Goal: Transaction & Acquisition: Obtain resource

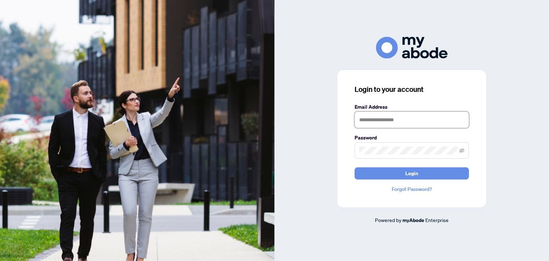
click at [407, 118] on input "text" at bounding box center [411, 119] width 114 height 16
type input "**********"
click at [462, 151] on icon "eye-invisible" at bounding box center [461, 150] width 1 height 1
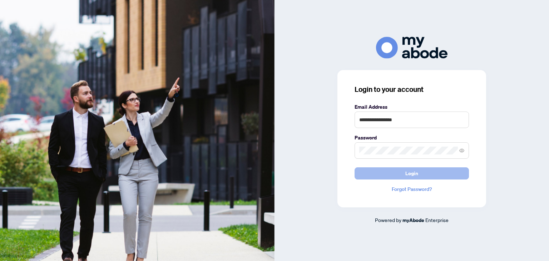
click at [420, 173] on button "Login" at bounding box center [411, 173] width 114 height 12
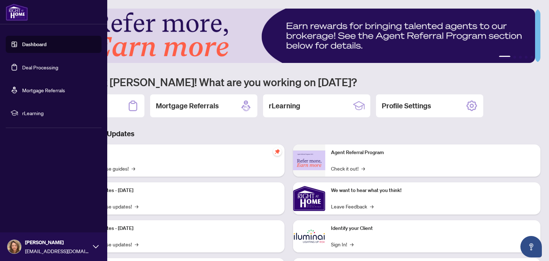
click at [41, 68] on link "Deal Processing" at bounding box center [40, 67] width 36 height 6
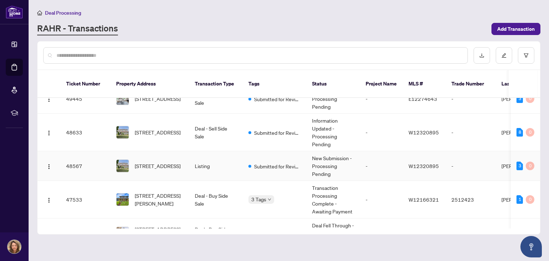
scroll to position [16, 0]
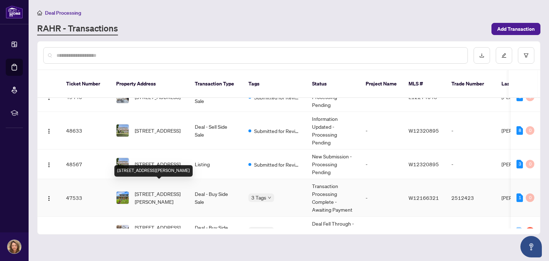
click at [151, 190] on span "[STREET_ADDRESS][PERSON_NAME]" at bounding box center [159, 198] width 49 height 16
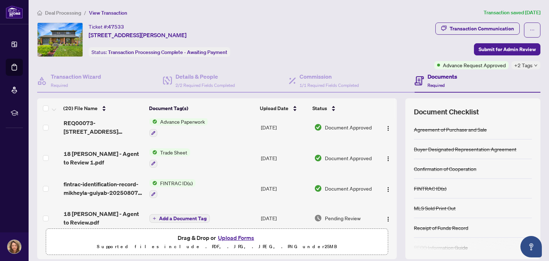
scroll to position [10, 0]
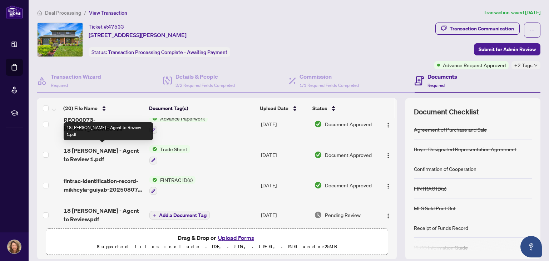
click at [114, 149] on span "18 [PERSON_NAME] - Agent to Review 1.pdf" at bounding box center [104, 154] width 80 height 17
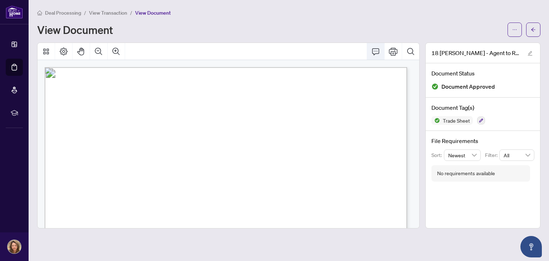
click at [376, 50] on icon "Comment" at bounding box center [375, 51] width 9 height 9
click at [374, 50] on icon "Comment" at bounding box center [375, 51] width 9 height 9
click at [376, 51] on icon "Comment" at bounding box center [375, 51] width 9 height 9
click at [516, 27] on icon "ellipsis" at bounding box center [514, 29] width 5 height 5
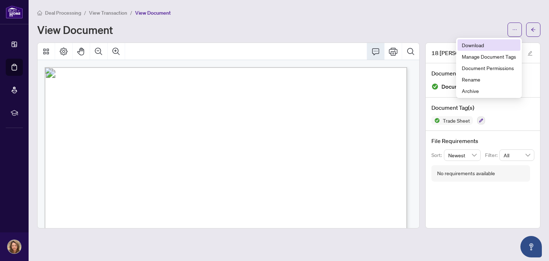
click at [493, 45] on span "Download" at bounding box center [488, 45] width 54 height 8
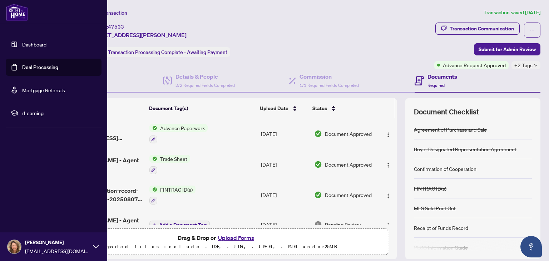
click at [41, 70] on link "Deal Processing" at bounding box center [40, 67] width 36 height 6
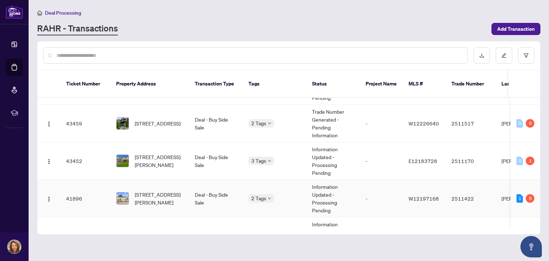
scroll to position [197, 0]
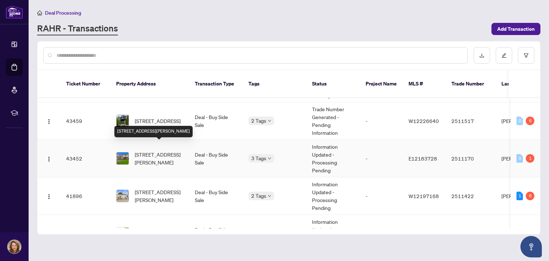
click at [151, 150] on span "[STREET_ADDRESS][PERSON_NAME]" at bounding box center [159, 158] width 49 height 16
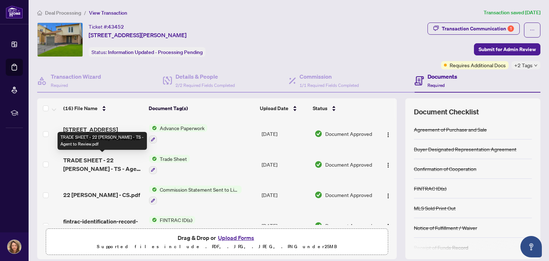
click at [117, 157] on span "TRADE SHEET - 22 [PERSON_NAME] - TS - Agent to Review.pdf" at bounding box center [103, 164] width 80 height 17
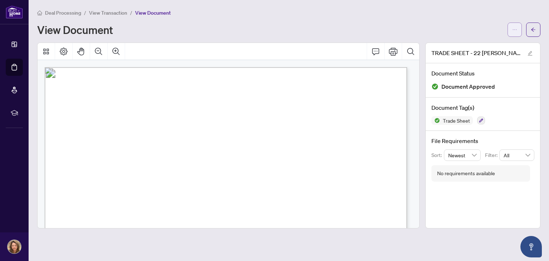
click at [514, 29] on icon "ellipsis" at bounding box center [515, 29] width 4 height 1
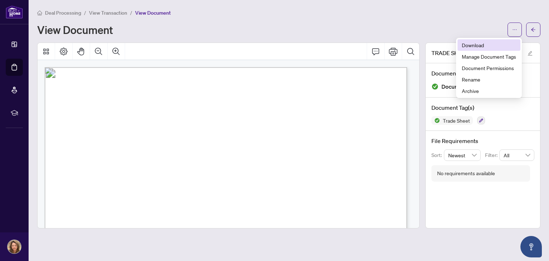
click at [492, 48] on span "Download" at bounding box center [488, 45] width 54 height 8
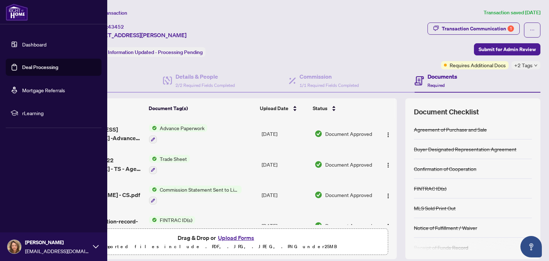
click at [54, 68] on link "Deal Processing" at bounding box center [40, 67] width 36 height 6
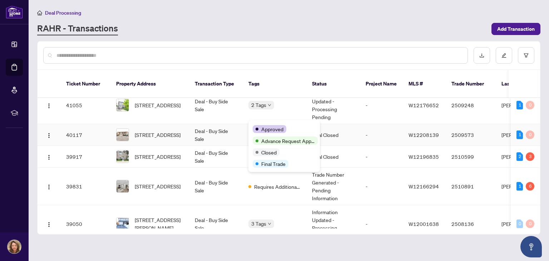
scroll to position [334, 0]
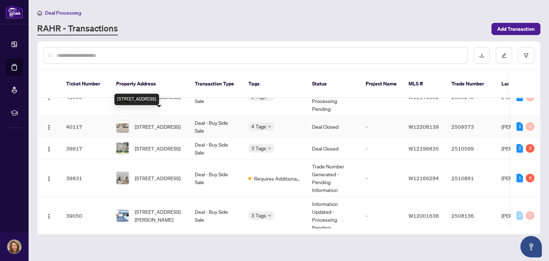
click at [157, 123] on span "[STREET_ADDRESS]" at bounding box center [158, 127] width 46 height 8
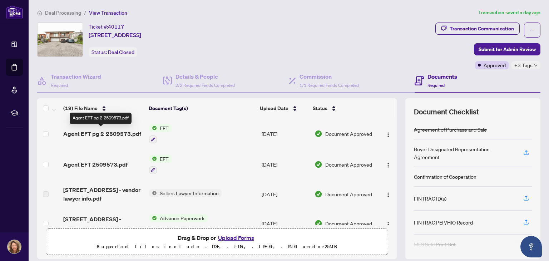
click at [113, 131] on span "Agent EFT pg 2 2509573.pdf" at bounding box center [102, 133] width 78 height 9
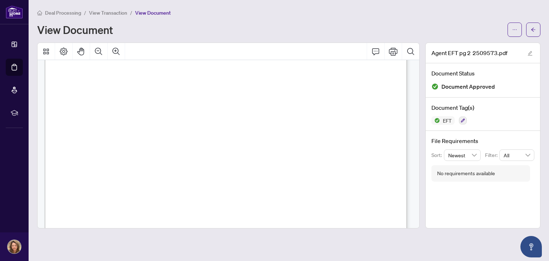
scroll to position [315, 0]
click at [318, 122] on div "5899 [PERSON_NAME] Real Estate Inc. CHQ.#: EFT27679 [STREET_ADDRESS] Date:[DATE…" at bounding box center [345, 140] width 600 height 776
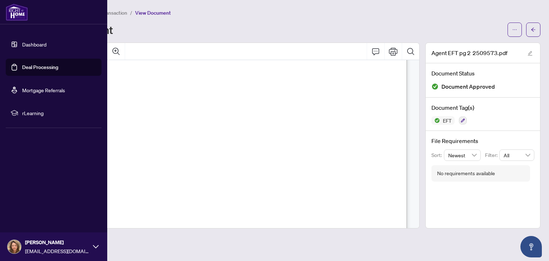
scroll to position [255, 0]
click at [48, 69] on link "Deal Processing" at bounding box center [40, 67] width 36 height 6
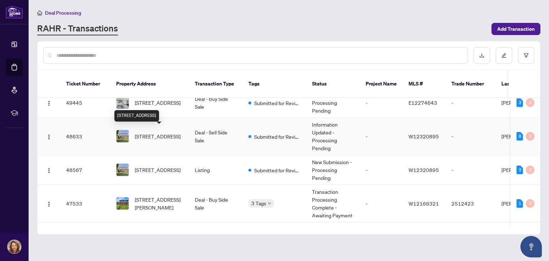
scroll to position [17, 0]
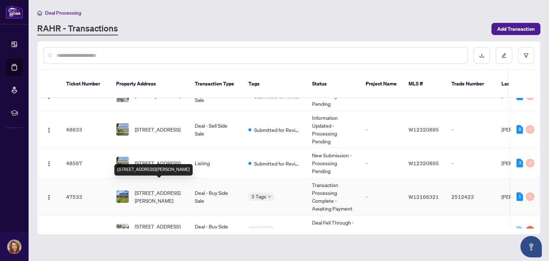
click at [154, 189] on span "[STREET_ADDRESS][PERSON_NAME]" at bounding box center [159, 197] width 49 height 16
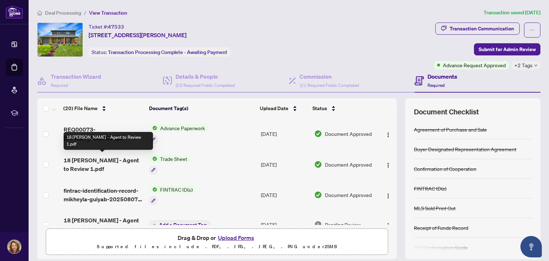
click at [99, 159] on span "18 [PERSON_NAME] - Agent to Review 1.pdf" at bounding box center [104, 164] width 80 height 17
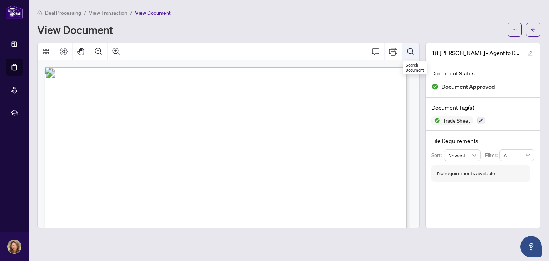
click at [414, 50] on icon "Search Document" at bounding box center [410, 51] width 9 height 9
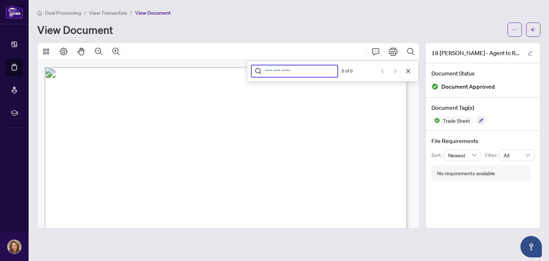
click at [514, 25] on span "button" at bounding box center [514, 29] width 5 height 11
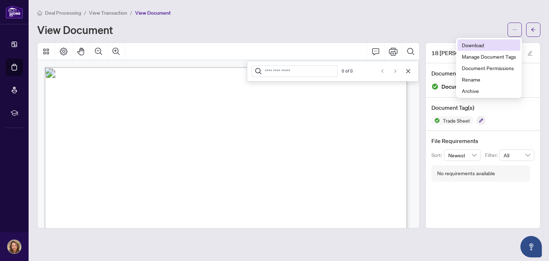
click at [484, 46] on span "Download" at bounding box center [488, 45] width 54 height 8
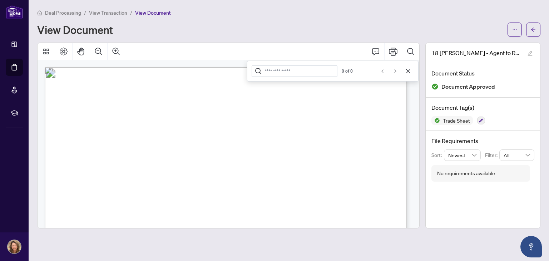
click at [233, 26] on div "View Document" at bounding box center [270, 29] width 466 height 11
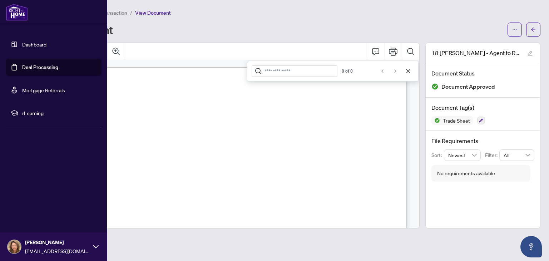
click at [41, 70] on link "Deal Processing" at bounding box center [40, 67] width 36 height 6
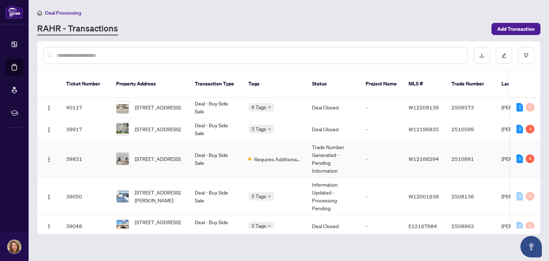
scroll to position [345, 0]
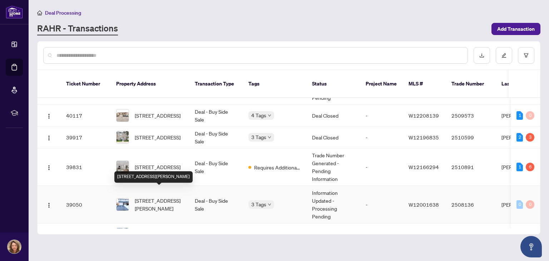
click at [156, 196] on span "[STREET_ADDRESS][PERSON_NAME]" at bounding box center [159, 204] width 49 height 16
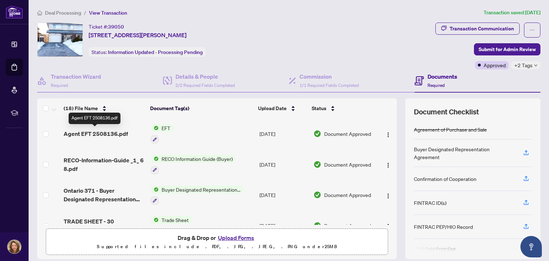
click at [108, 132] on span "Agent EFT 2508136.pdf" at bounding box center [96, 133] width 64 height 9
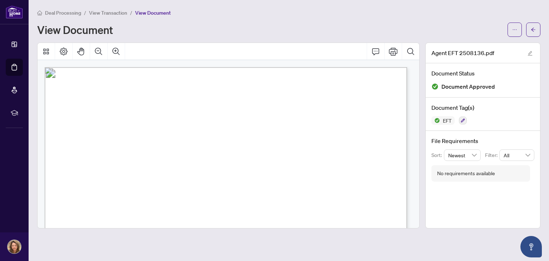
scroll to position [47, 0]
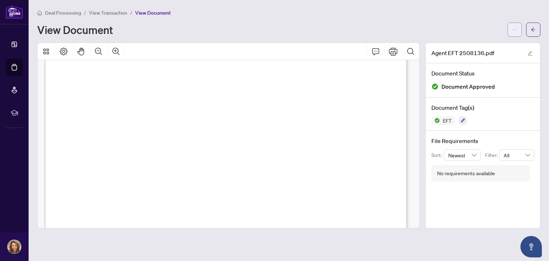
click at [516, 30] on icon "ellipsis" at bounding box center [514, 29] width 5 height 5
click at [480, 45] on span "Download" at bounding box center [488, 45] width 54 height 8
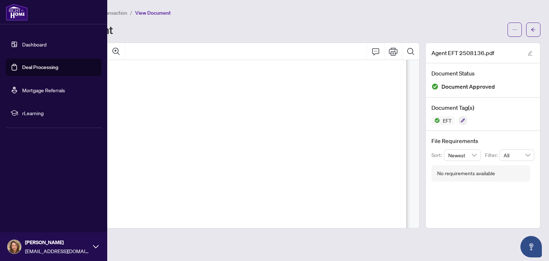
click at [44, 68] on link "Deal Processing" at bounding box center [40, 67] width 36 height 6
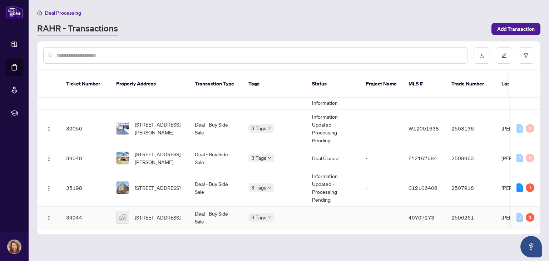
scroll to position [421, 0]
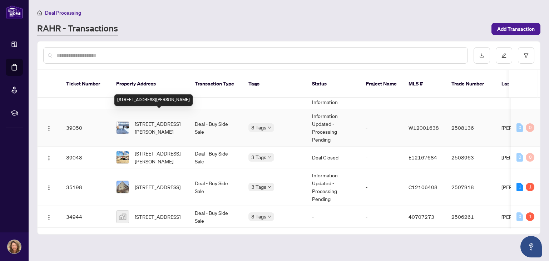
click at [154, 120] on span "[STREET_ADDRESS][PERSON_NAME]" at bounding box center [159, 128] width 49 height 16
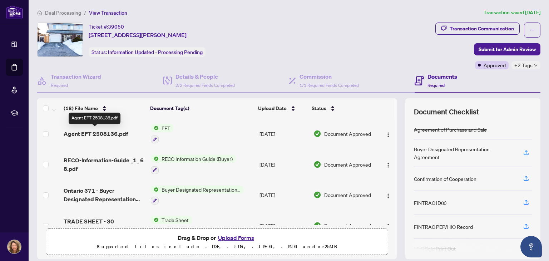
click at [105, 133] on span "Agent EFT 2508136.pdf" at bounding box center [96, 133] width 64 height 9
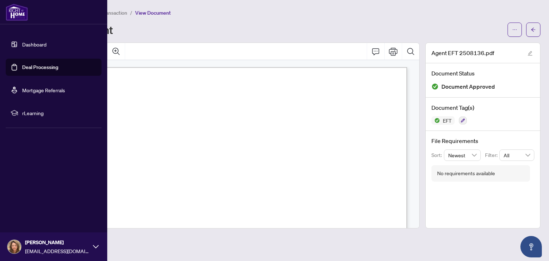
click at [34, 67] on link "Deal Processing" at bounding box center [40, 67] width 36 height 6
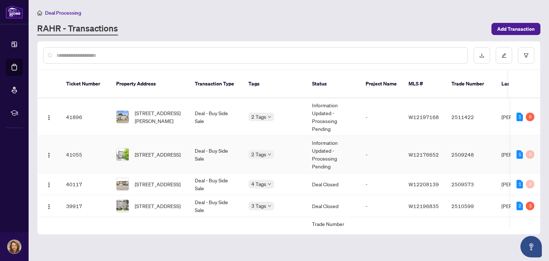
scroll to position [277, 0]
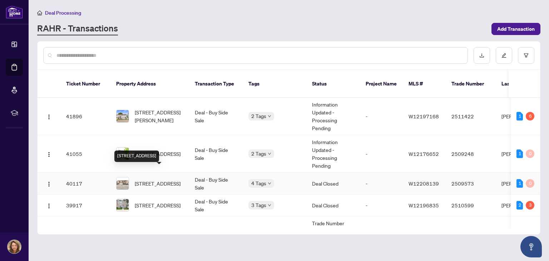
click at [158, 179] on span "[STREET_ADDRESS]" at bounding box center [158, 183] width 46 height 8
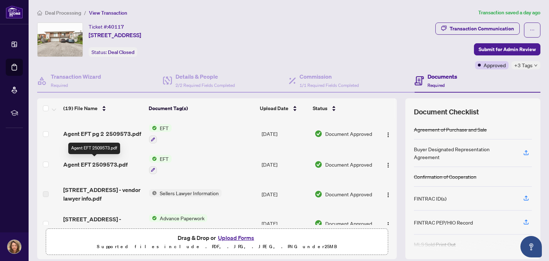
click at [106, 163] on span "Agent EFT 2509573.pdf" at bounding box center [95, 164] width 64 height 9
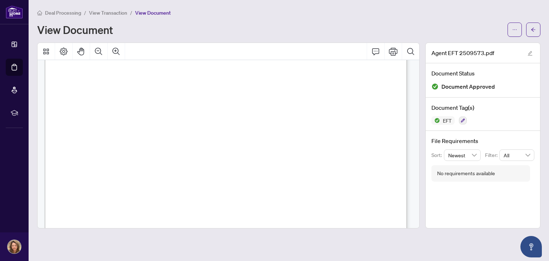
scroll to position [133, 0]
click at [512, 32] on span "button" at bounding box center [514, 29] width 5 height 11
click at [481, 47] on span "Download" at bounding box center [488, 45] width 54 height 8
click at [528, 5] on main "Deal Processing / View Transaction / View Document View Document Agent EFT 2509…" at bounding box center [289, 130] width 520 height 261
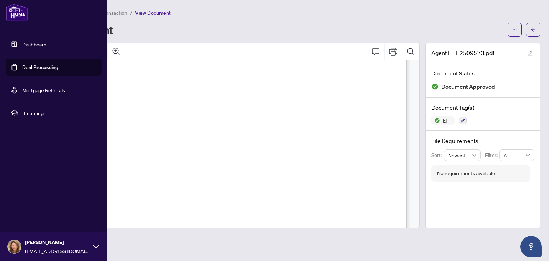
click at [41, 70] on link "Deal Processing" at bounding box center [40, 67] width 36 height 6
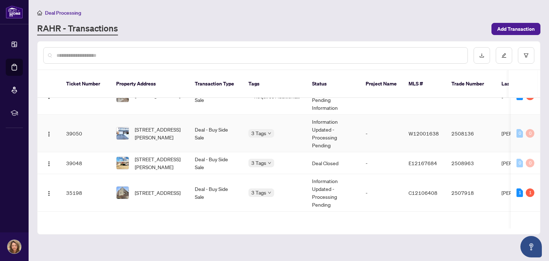
scroll to position [422, 0]
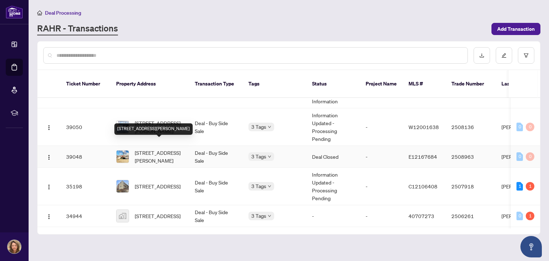
click at [156, 149] on span "[STREET_ADDRESS][PERSON_NAME]" at bounding box center [159, 157] width 49 height 16
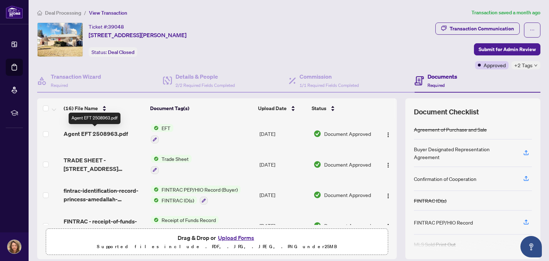
click at [114, 131] on span "Agent EFT 2508963.pdf" at bounding box center [96, 133] width 64 height 9
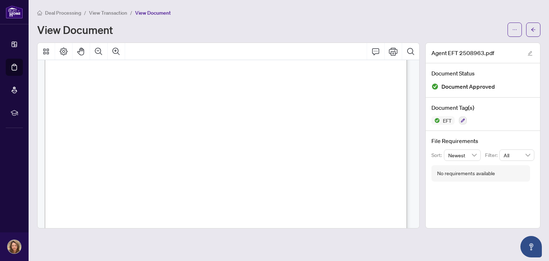
scroll to position [180, 0]
click at [513, 30] on icon "ellipsis" at bounding box center [514, 29] width 5 height 5
click at [500, 45] on span "Download" at bounding box center [488, 45] width 54 height 8
